Goal: Task Accomplishment & Management: Use online tool/utility

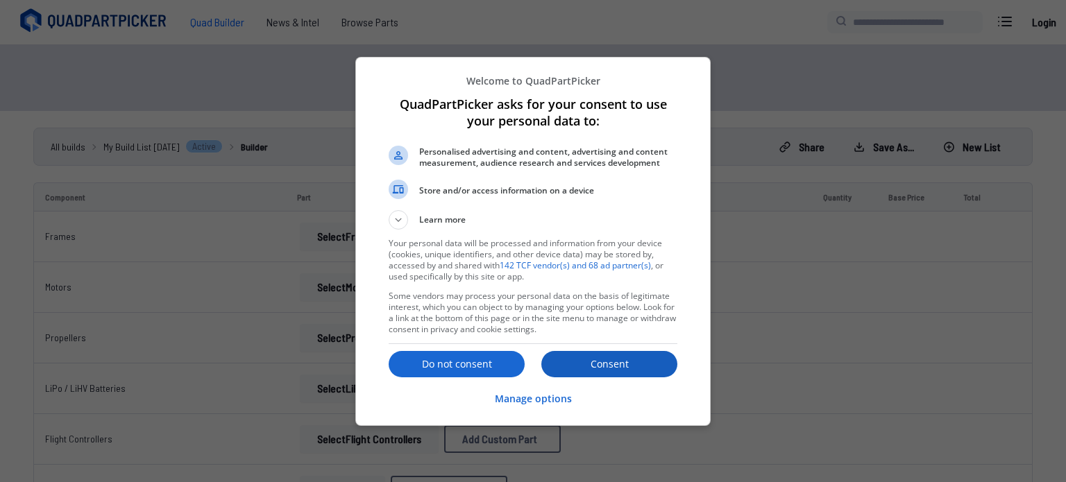
click at [603, 358] on p "Consent" at bounding box center [609, 365] width 136 height 14
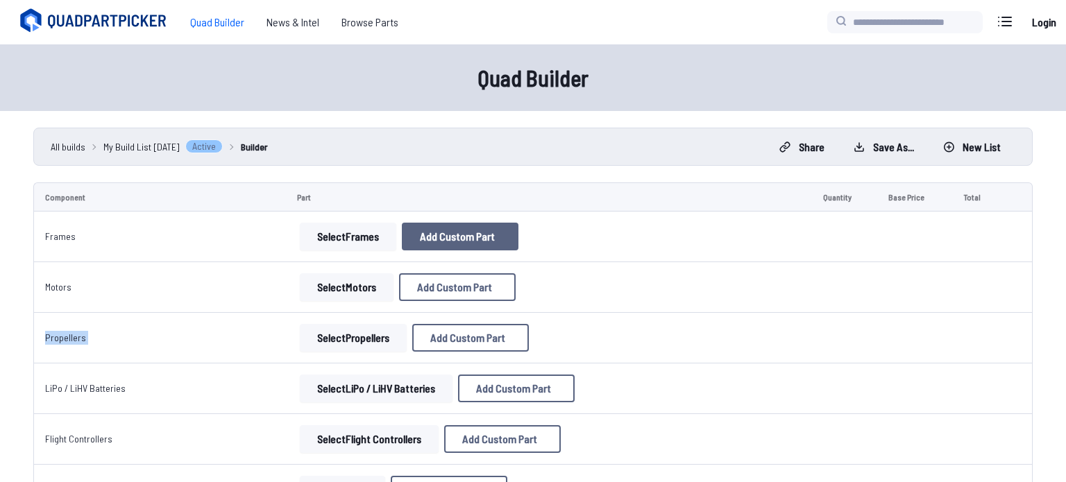
click at [473, 231] on span "Add Custom Part" at bounding box center [457, 236] width 75 height 11
select select "**********"
click at [670, 62] on icon at bounding box center [663, 68] width 12 height 12
click at [385, 237] on button "Select Frames" at bounding box center [348, 237] width 96 height 28
click at [372, 239] on button "Select Frames" at bounding box center [348, 237] width 96 height 28
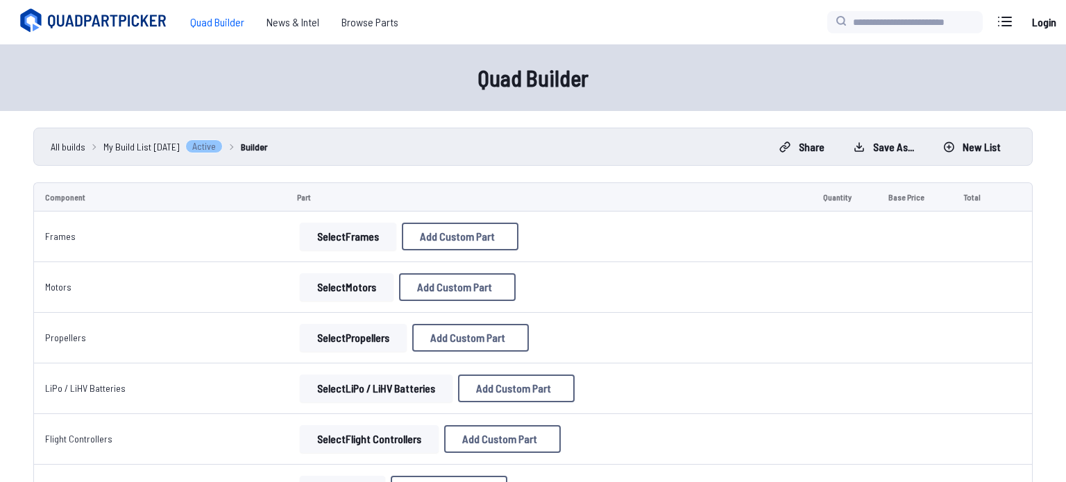
click at [361, 232] on button "Select Frames" at bounding box center [348, 237] width 96 height 28
